Goal: Task Accomplishment & Management: Complete application form

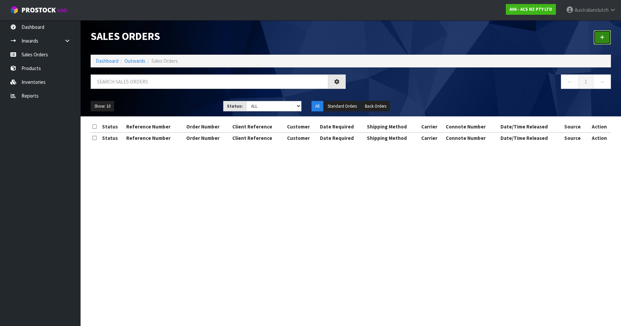
click at [596, 44] on link at bounding box center [601, 37] width 17 height 14
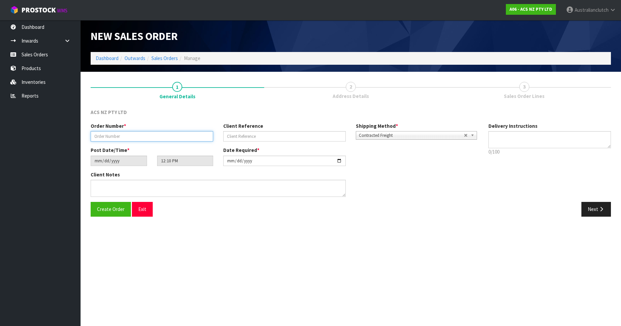
click at [98, 134] on input "text" at bounding box center [152, 136] width 122 height 10
paste input "208214.1"
type input "208214.1"
paste input "S560009894"
drag, startPoint x: 288, startPoint y: 137, endPoint x: 324, endPoint y: 137, distance: 35.9
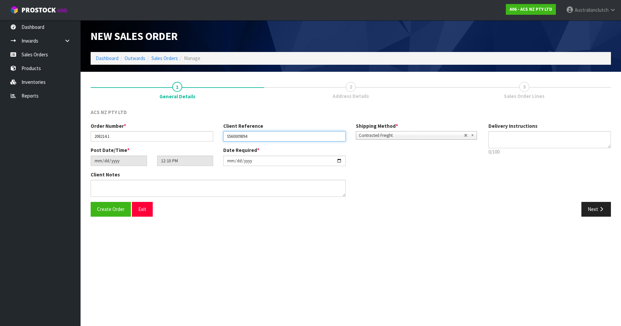
click at [288, 137] on input "S560009894" at bounding box center [284, 136] width 122 height 10
type input "S560009894"
click at [540, 138] on textarea at bounding box center [549, 139] width 122 height 17
type textarea "PLEASE SEND VIA NZC"
click at [596, 211] on button "Next" at bounding box center [596, 209] width 30 height 14
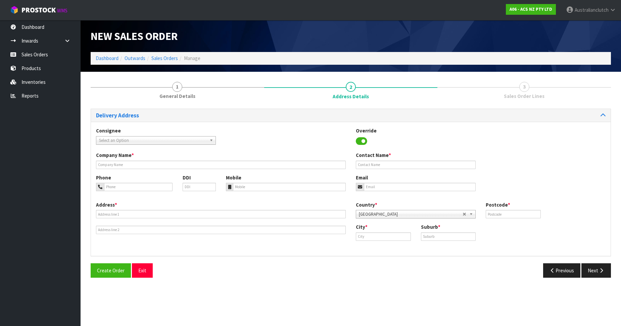
click at [134, 144] on div "Select an Option" at bounding box center [156, 140] width 120 height 8
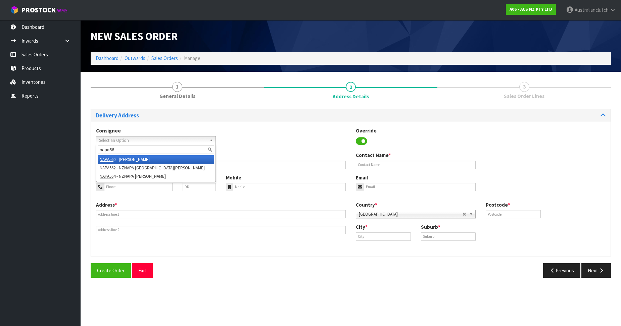
type input "napa560"
type input "[PERSON_NAME]"
type input "09 8388725"
type input "[PERSON_NAME][EMAIL_ADDRESS][DOMAIN_NAME]"
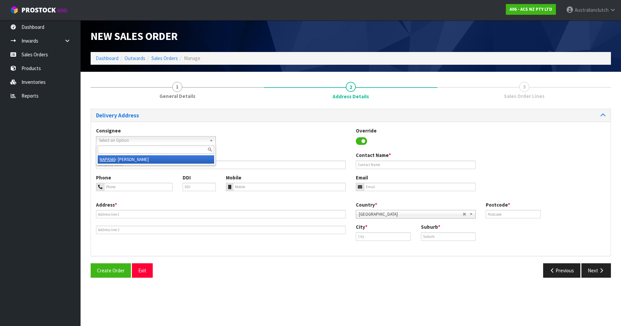
type input "20 [PERSON_NAME] PLACE"
type input "0610"
type input "[GEOGRAPHIC_DATA]"
type input "[PERSON_NAME]"
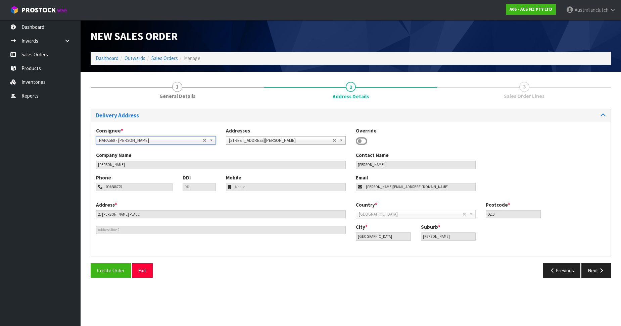
click at [597, 280] on div "Create Order Exit Previous Next" at bounding box center [351, 272] width 530 height 19
click at [597, 268] on button "Next" at bounding box center [596, 270] width 30 height 14
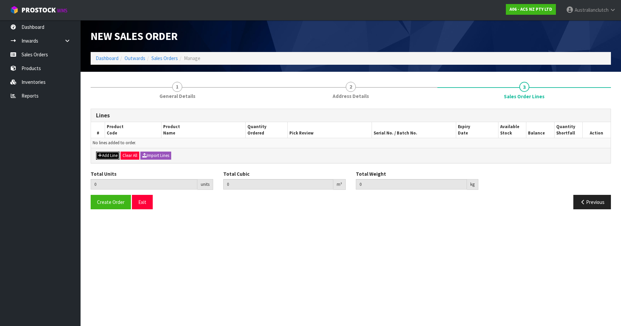
click at [101, 154] on icon "button" at bounding box center [100, 155] width 4 height 4
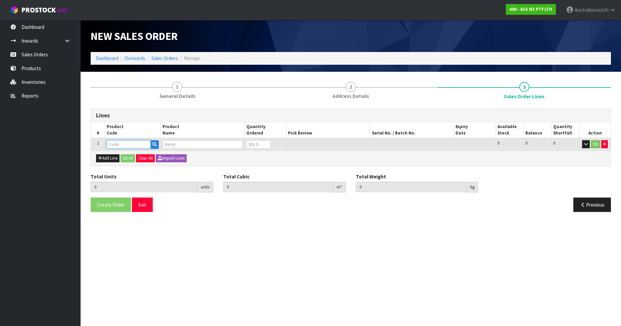
click at [124, 144] on input "text" at bounding box center [129, 144] width 44 height 8
paste input "ATFSU01-FK"
type input "ATFSU01-FK"
type input "0.000000"
type input "0.000"
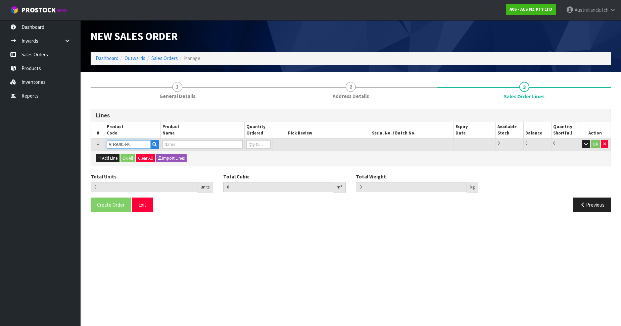
type input "C/FORK KIT inc CLIPS"
type input "0"
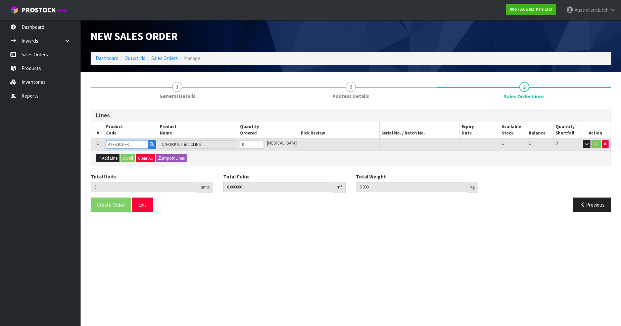
type input "ATFSU01-FK"
type input "1"
type input "0.003312"
type input "0.5"
drag, startPoint x: 265, startPoint y: 142, endPoint x: 362, endPoint y: 146, distance: 97.1
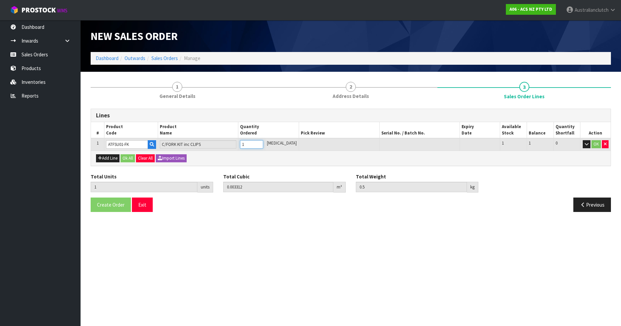
type input "1"
click at [263, 142] on input "1" at bounding box center [251, 144] width 23 height 8
click at [596, 146] on button "OK" at bounding box center [595, 144] width 9 height 8
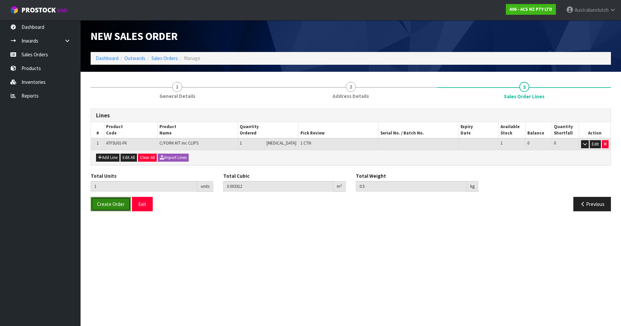
click at [110, 204] on span "Create Order" at bounding box center [111, 204] width 28 height 6
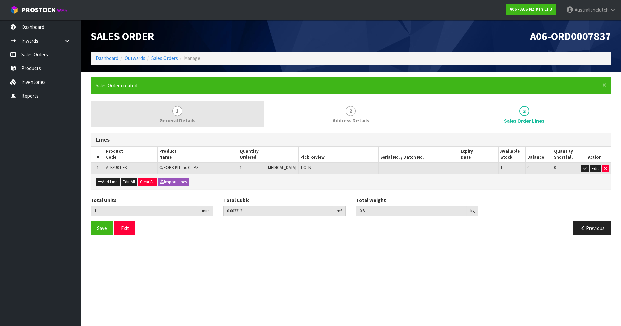
click at [165, 109] on link "1 General Details" at bounding box center [177, 114] width 173 height 27
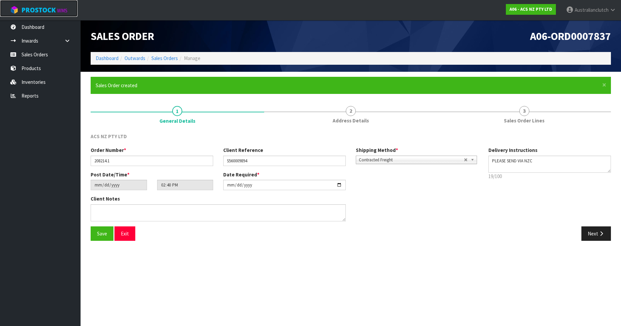
click at [49, 13] on span "ProStock" at bounding box center [38, 10] width 34 height 9
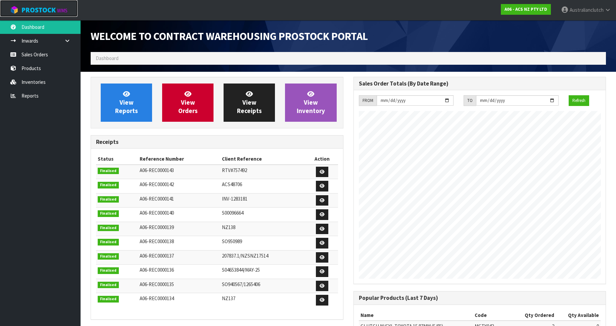
scroll to position [372, 262]
